Goal: Transaction & Acquisition: Download file/media

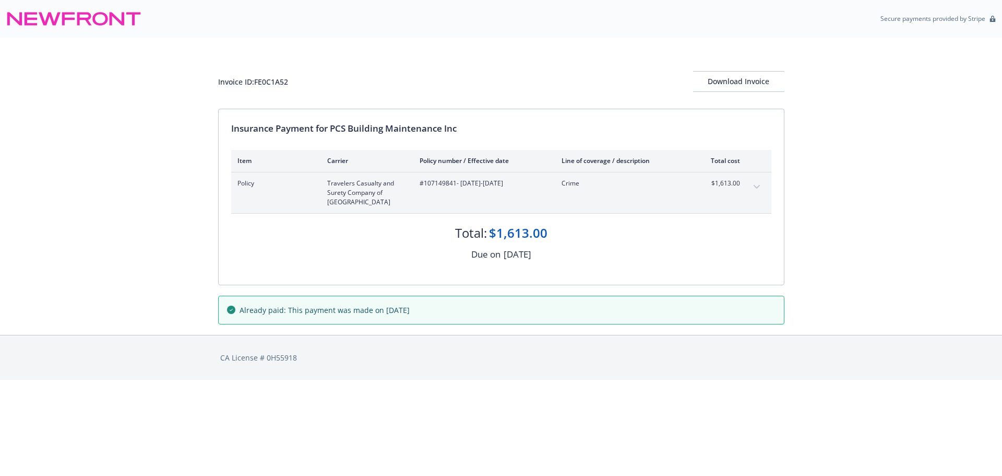
click at [756, 189] on button "expand content" at bounding box center [757, 187] width 17 height 17
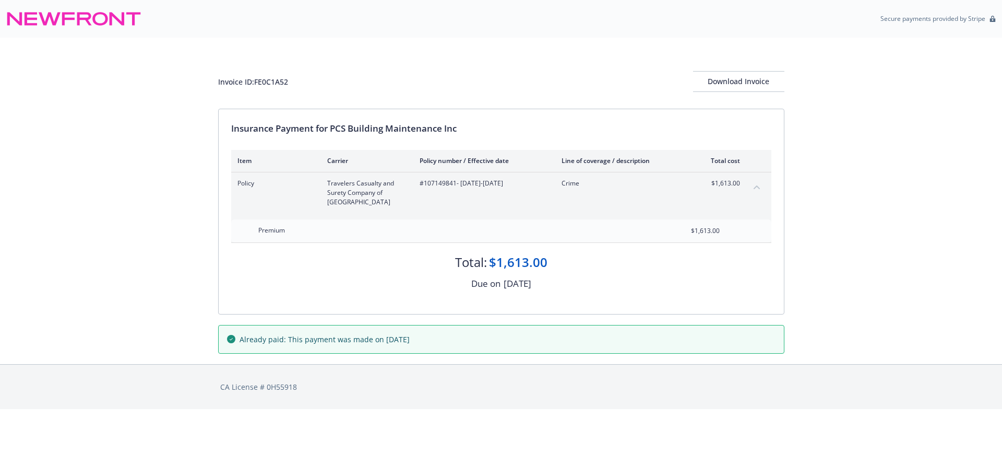
click at [724, 94] on div "Invoice ID: FE0C1A52 Download Invoice" at bounding box center [501, 73] width 566 height 71
click at [724, 83] on div "Download Invoice" at bounding box center [738, 82] width 91 height 20
